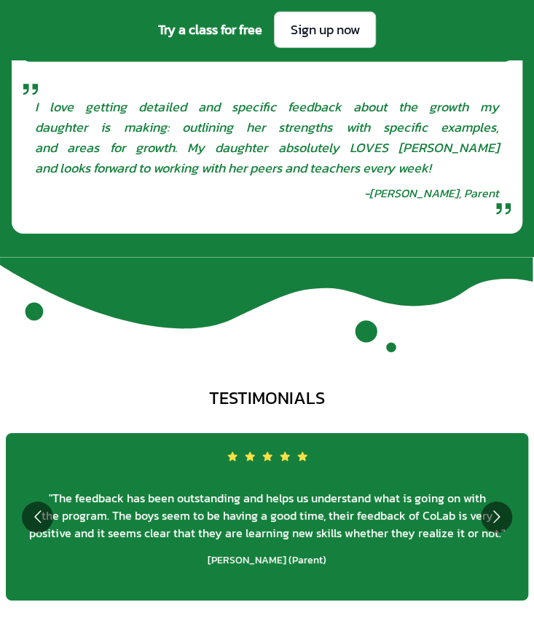
scroll to position [4556, 0]
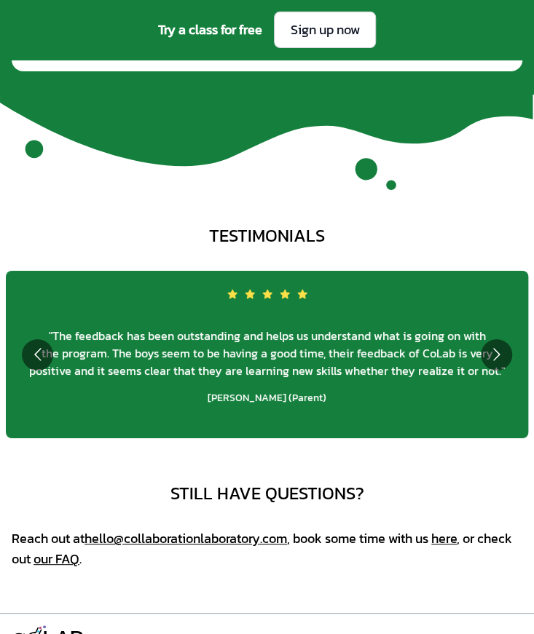
click at [114, 632] on link "About Us" at bounding box center [112, 638] width 36 height 12
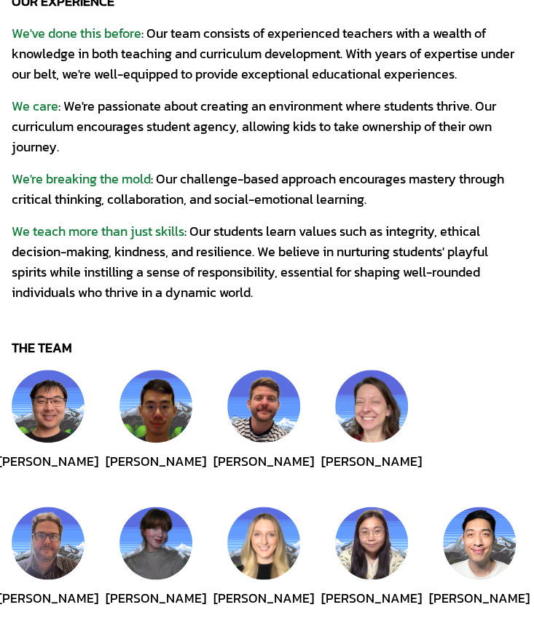
scroll to position [412, 0]
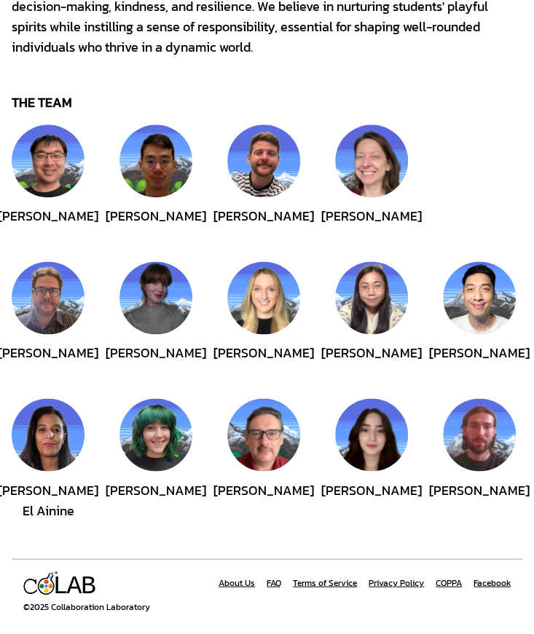
click at [275, 582] on link "FAQ" at bounding box center [273, 583] width 15 height 12
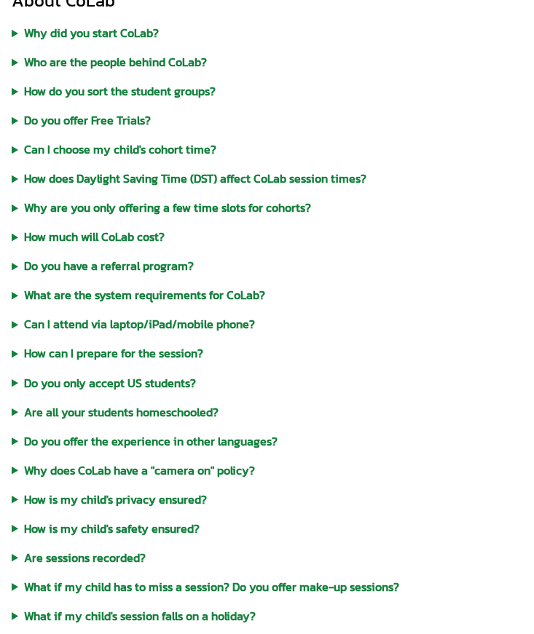
scroll to position [590, 0]
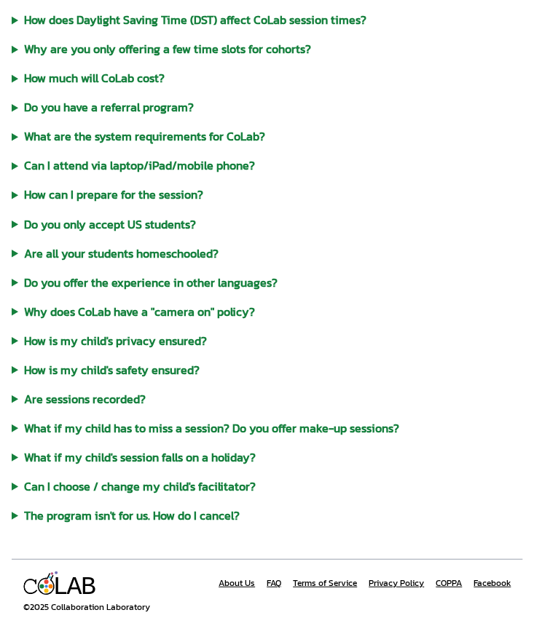
click at [272, 583] on link "FAQ" at bounding box center [273, 583] width 15 height 12
click at [241, 585] on link "About Us" at bounding box center [236, 583] width 36 height 12
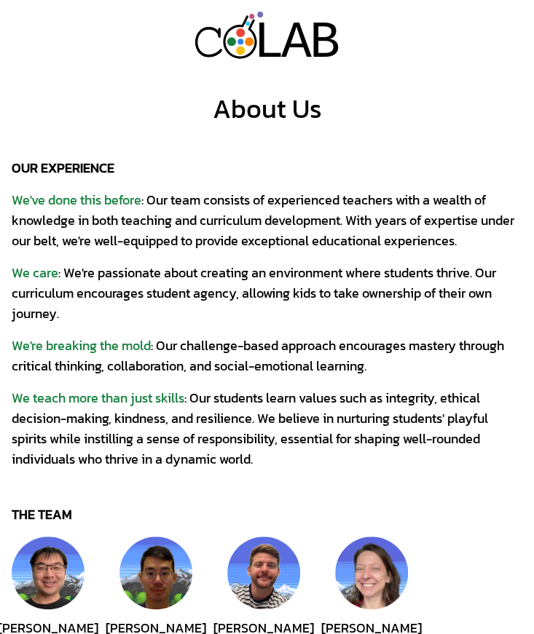
scroll to position [412, 0]
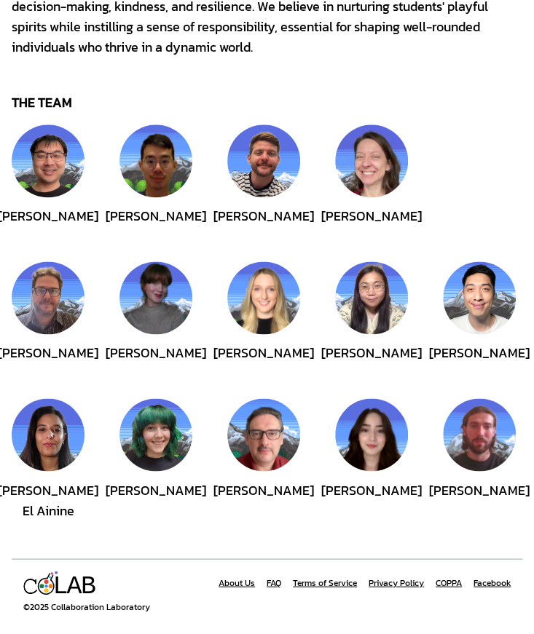
click at [240, 586] on link "About Us" at bounding box center [236, 583] width 36 height 12
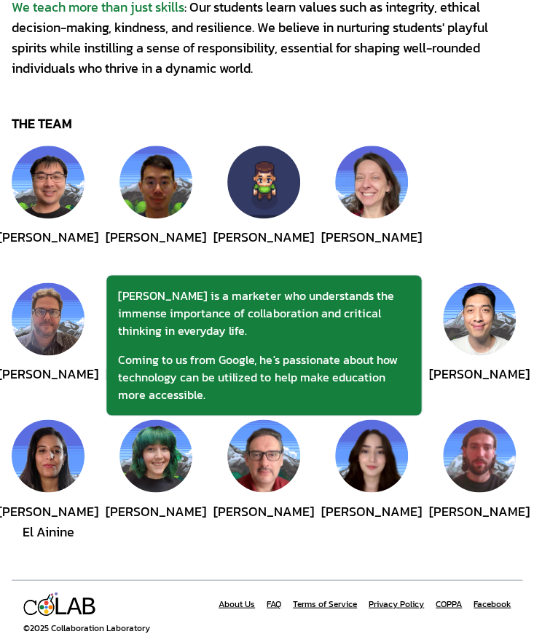
scroll to position [412, 0]
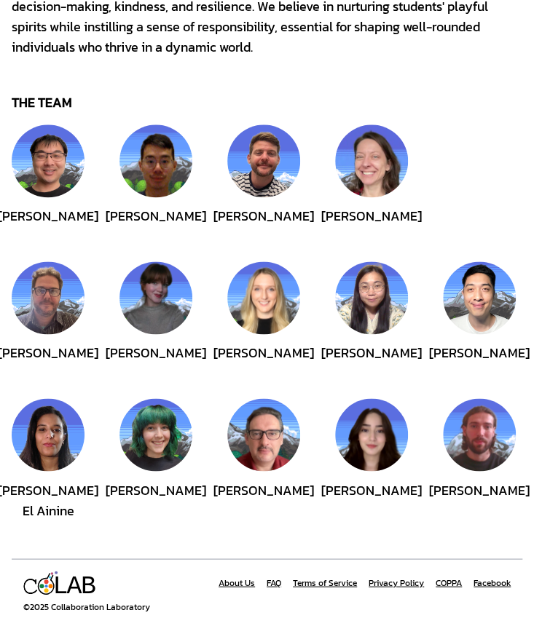
click at [274, 583] on link "FAQ" at bounding box center [273, 583] width 15 height 12
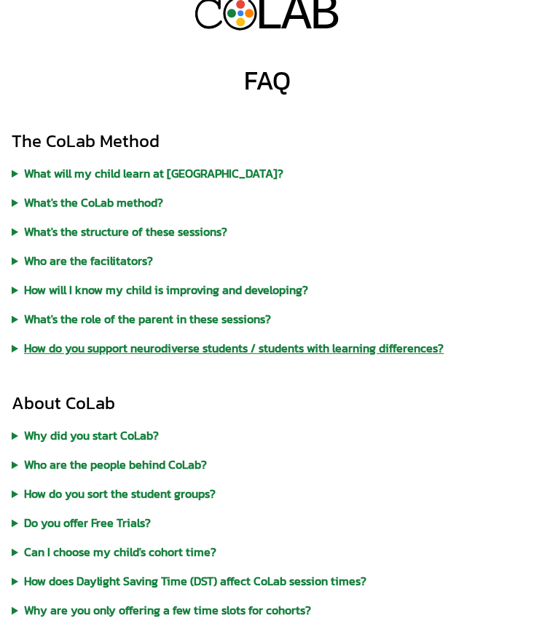
scroll to position [29, 0]
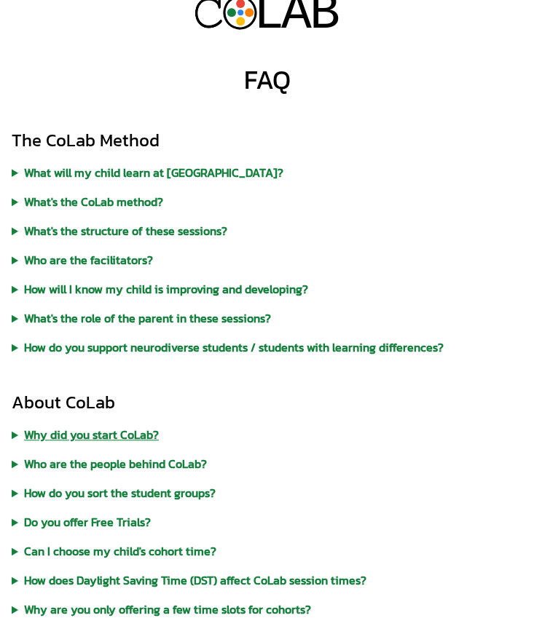
click at [90, 434] on summary "Why did you start CoLab?" at bounding box center [267, 434] width 510 height 17
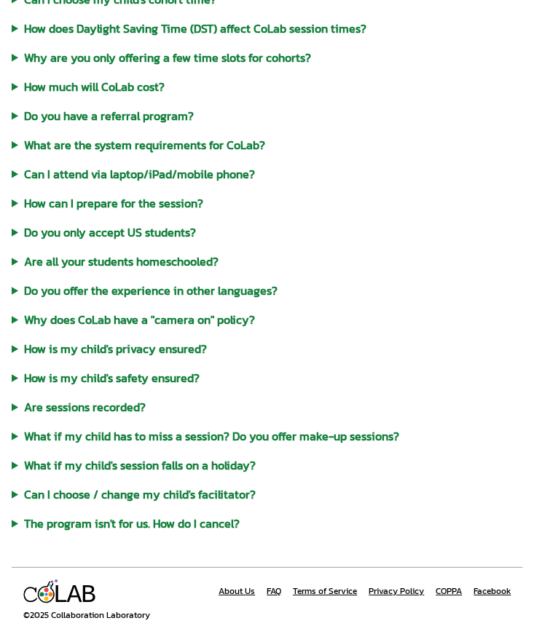
scroll to position [828, 0]
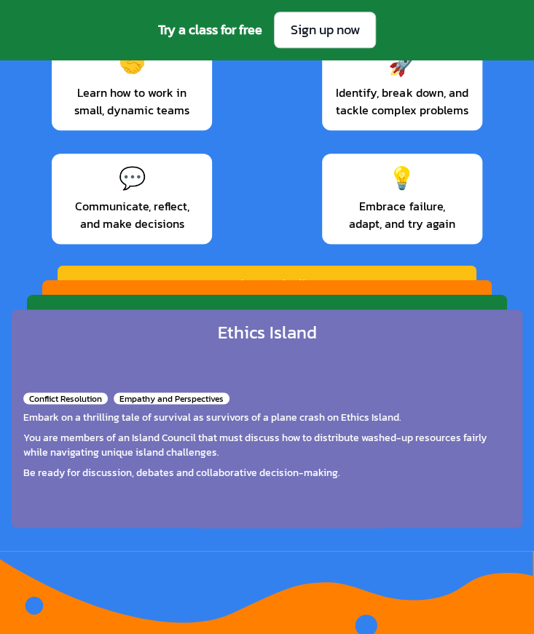
scroll to position [2009, 0]
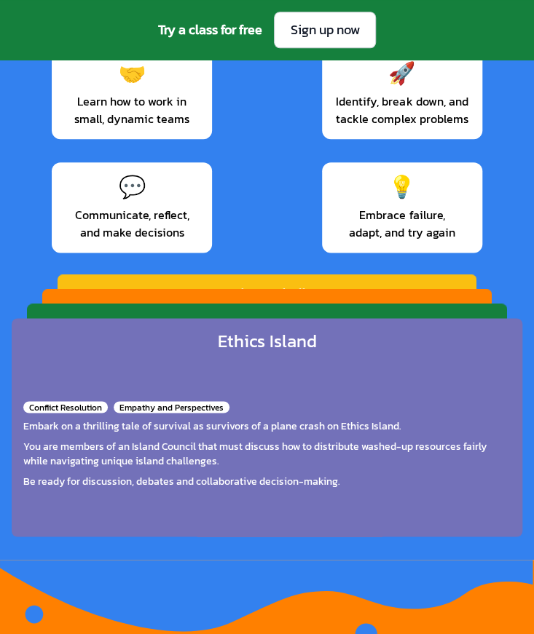
click at [141, 419] on div "Embark on a thrilling tale of survival as survivors of a plane crash on Ethics …" at bounding box center [266, 426] width 487 height 15
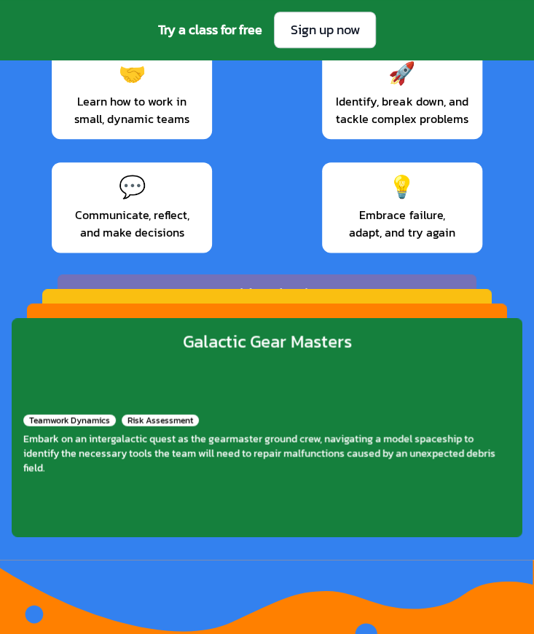
click at [141, 414] on div "Risk Assessment" at bounding box center [160, 420] width 77 height 12
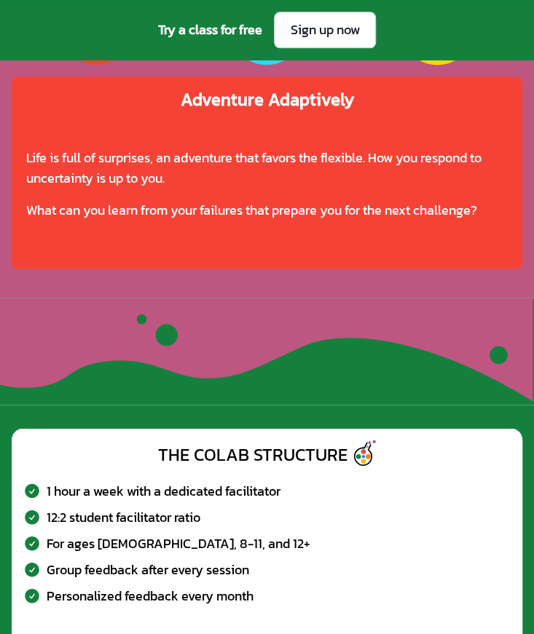
scroll to position [3593, 0]
